Goal: Task Accomplishment & Management: Manage account settings

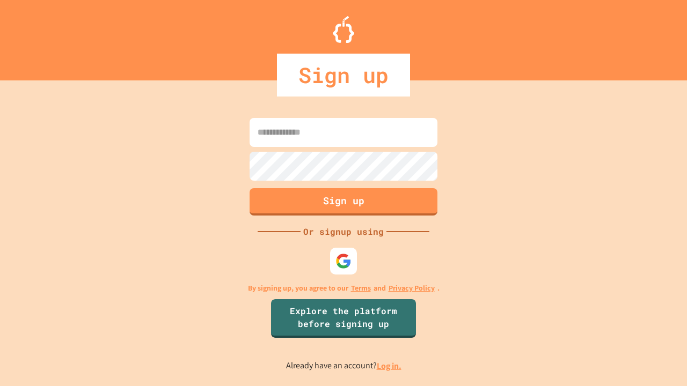
click at [389, 366] on link "Log in." at bounding box center [389, 366] width 25 height 11
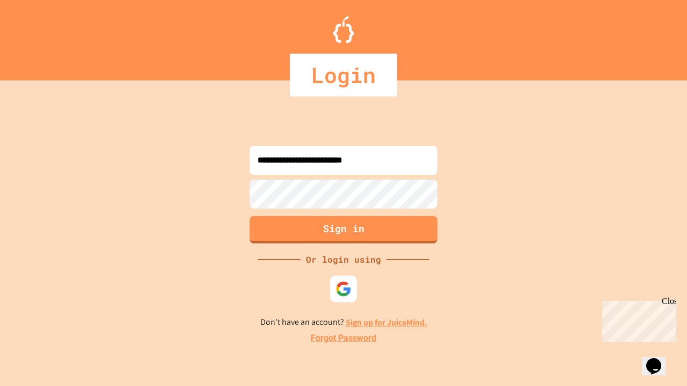
type input "**********"
